Goal: Task Accomplishment & Management: Use online tool/utility

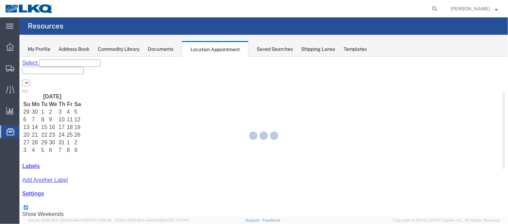
select select "27634"
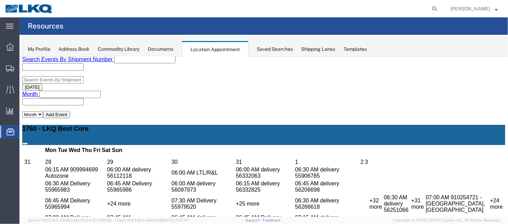
scroll to position [185, 0]
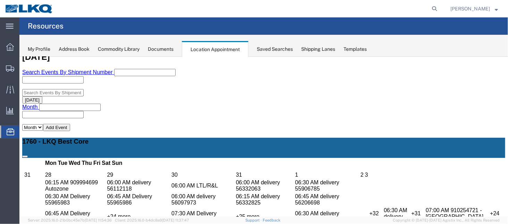
select select "1"
select select
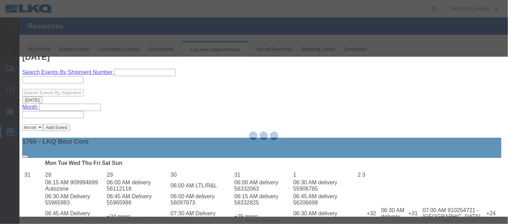
select select
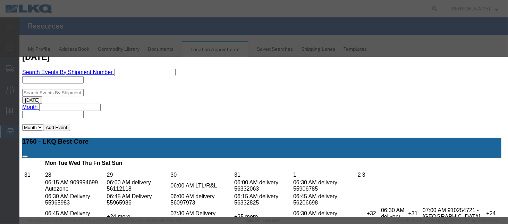
scroll to position [116, 0]
type input "de"
select select "40"
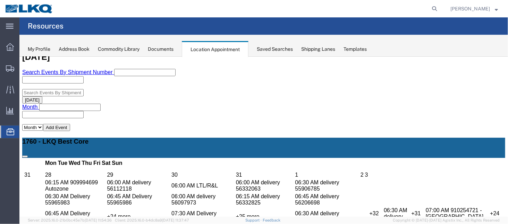
scroll to position [12, 0]
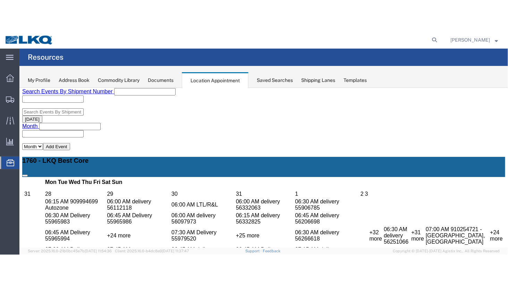
scroll to position [24, 0]
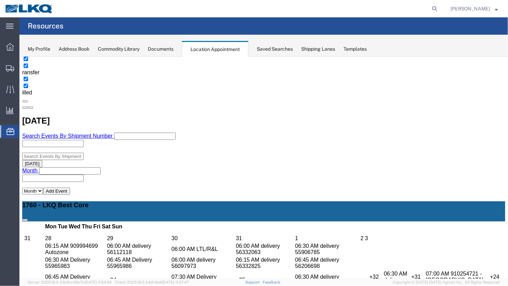
scroll to position [139, 0]
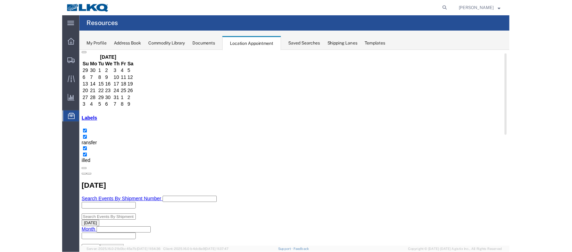
scroll to position [0, 0]
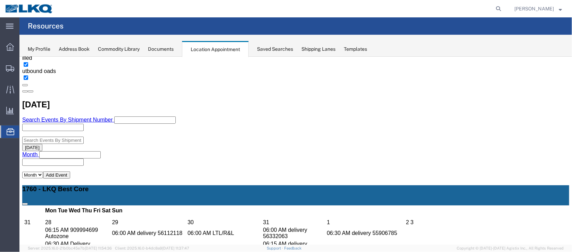
scroll to position [282, 0]
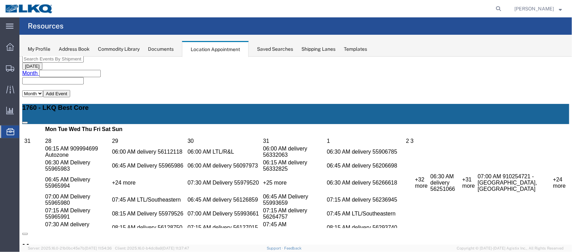
scroll to position [178, 0]
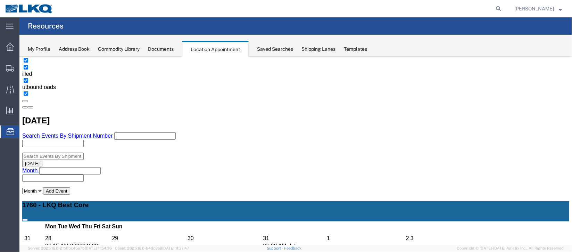
scroll to position [0, 0]
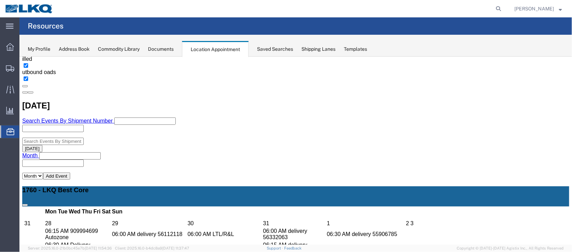
scroll to position [156, 0]
